Goal: Task Accomplishment & Management: Use online tool/utility

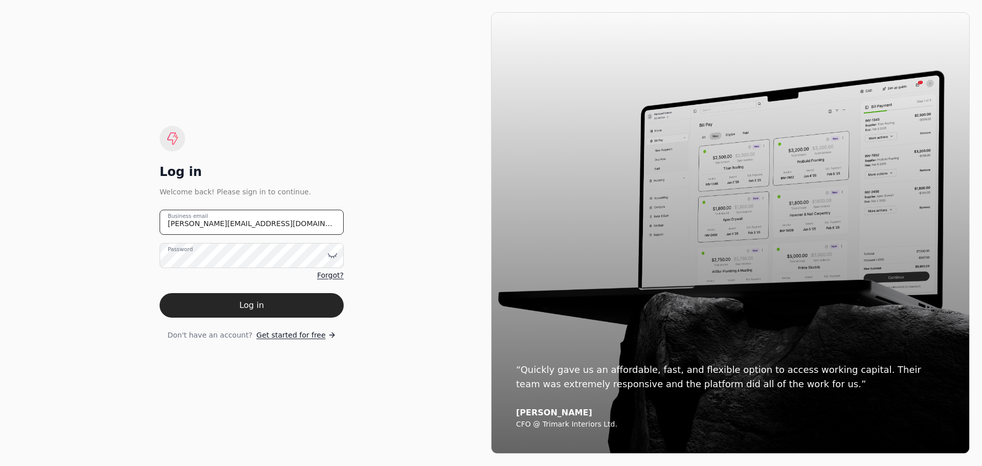
click at [261, 220] on email "[PERSON_NAME][EMAIL_ADDRESS][DOMAIN_NAME]" at bounding box center [252, 222] width 184 height 25
drag, startPoint x: 261, startPoint y: 224, endPoint x: 95, endPoint y: 221, distance: 166.8
click at [95, 221] on div "Log in Welcome back! Please sign in to continue. [PERSON_NAME][EMAIL_ADDRESS][D…" at bounding box center [251, 232] width 479 height 441
type email "[EMAIL_ADDRESS][DOMAIN_NAME]"
click at [336, 256] on icon at bounding box center [332, 255] width 10 height 10
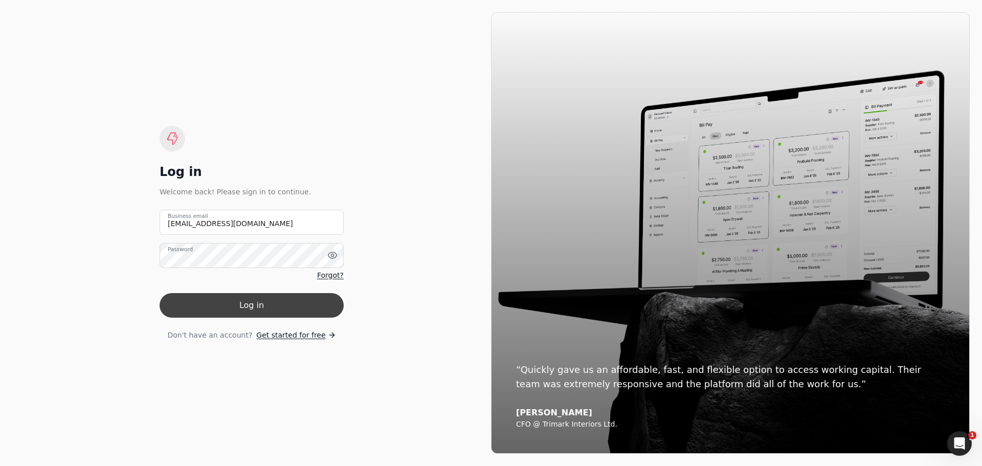
click at [183, 303] on button "Log in" at bounding box center [252, 305] width 184 height 25
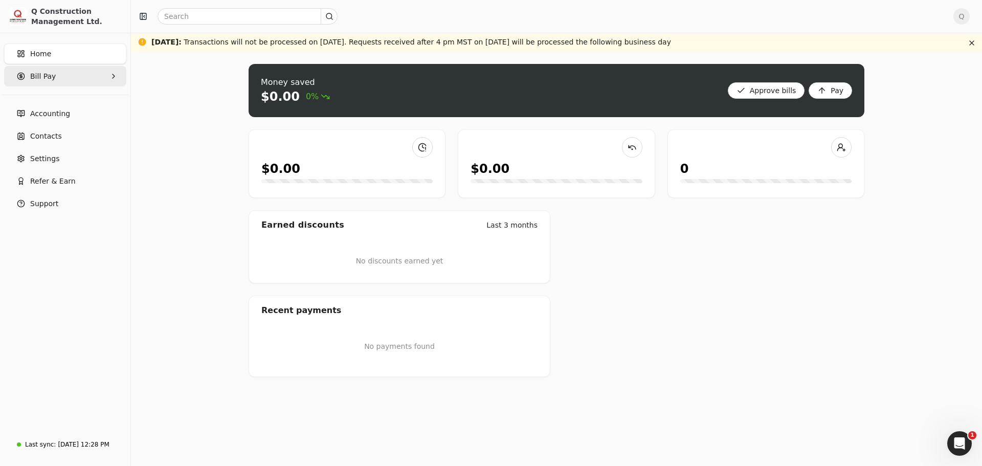
click at [113, 74] on icon "button" at bounding box center [113, 76] width 8 height 8
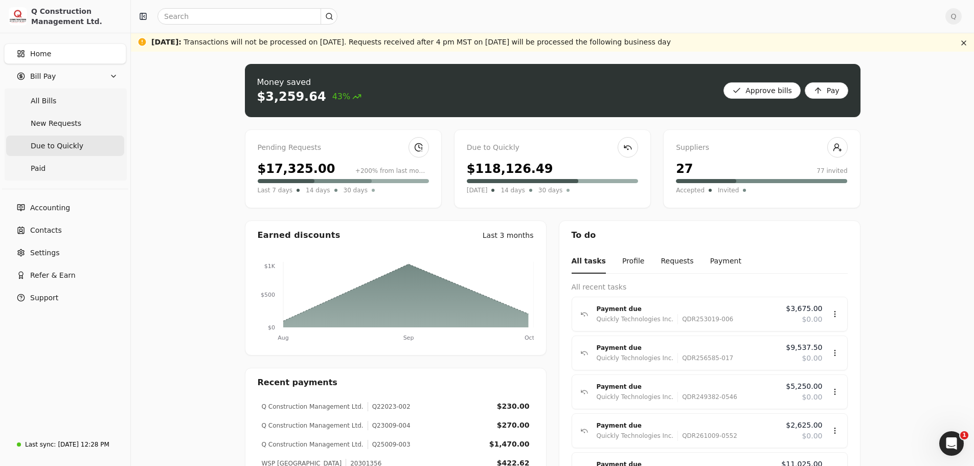
click at [58, 144] on span "Due to Quickly" at bounding box center [57, 146] width 53 height 11
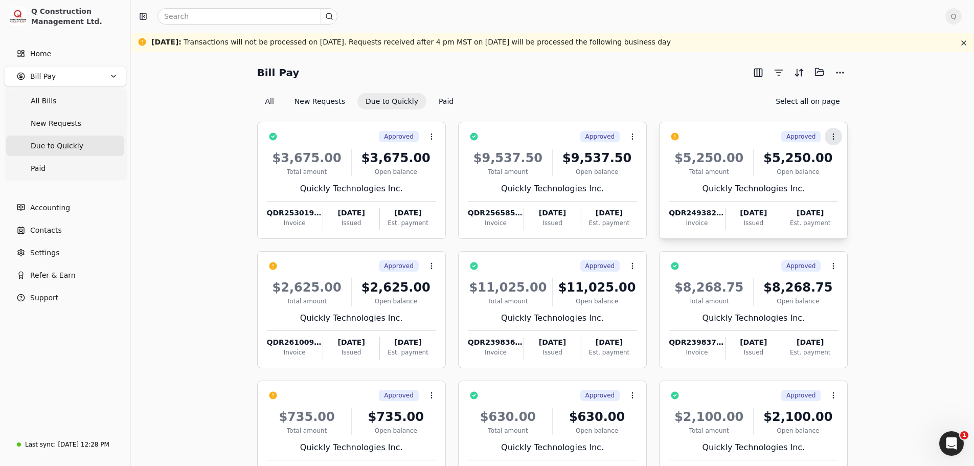
click at [834, 137] on circle at bounding box center [834, 136] width 1 height 1
click at [843, 204] on span "Push vendor swap" at bounding box center [872, 203] width 65 height 11
click at [430, 268] on icon at bounding box center [432, 266] width 8 height 8
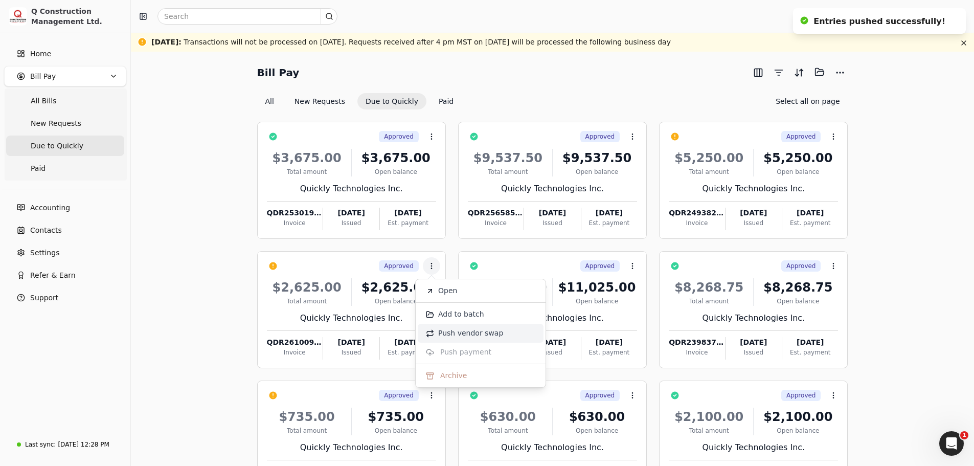
click at [453, 333] on span "Push vendor swap" at bounding box center [470, 333] width 65 height 11
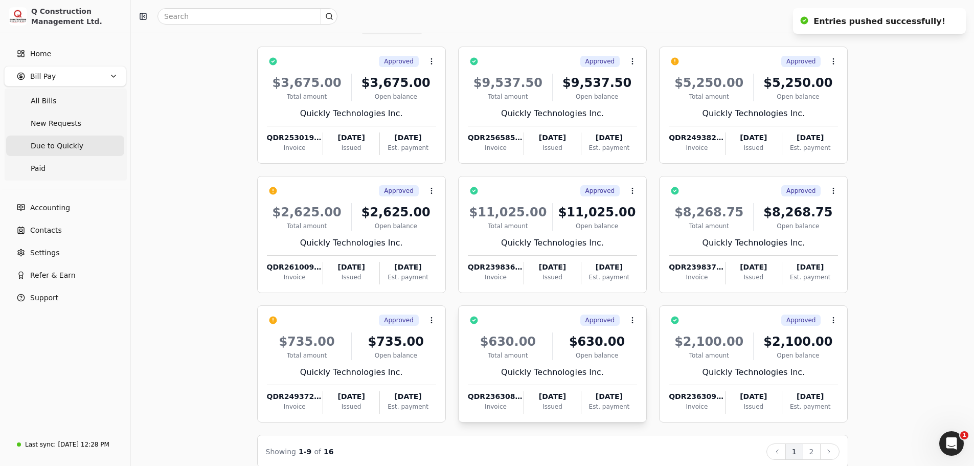
scroll to position [88, 0]
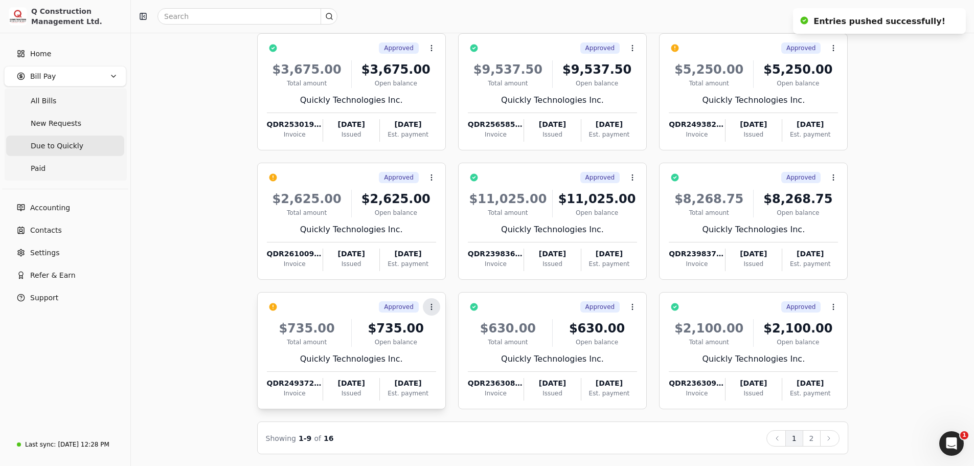
click at [430, 305] on icon at bounding box center [432, 307] width 8 height 8
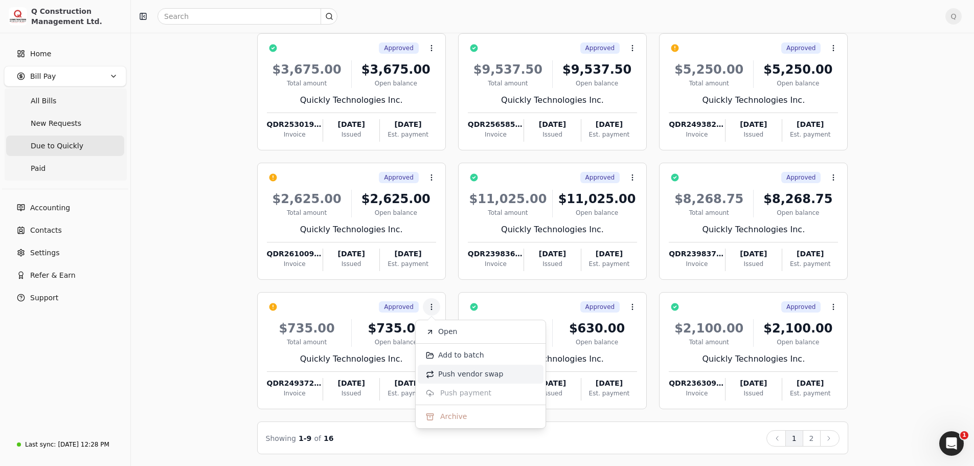
click at [455, 373] on span "Push vendor swap" at bounding box center [470, 374] width 65 height 11
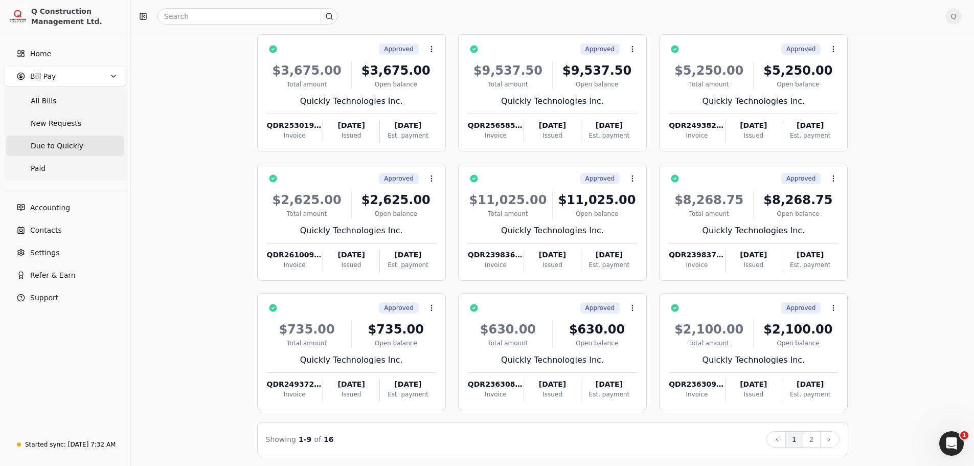
scroll to position [0, 0]
click at [960, 20] on span "Q" at bounding box center [954, 16] width 16 height 16
click at [889, 81] on span "Sign Out" at bounding box center [891, 86] width 31 height 11
